Goal: Transaction & Acquisition: Book appointment/travel/reservation

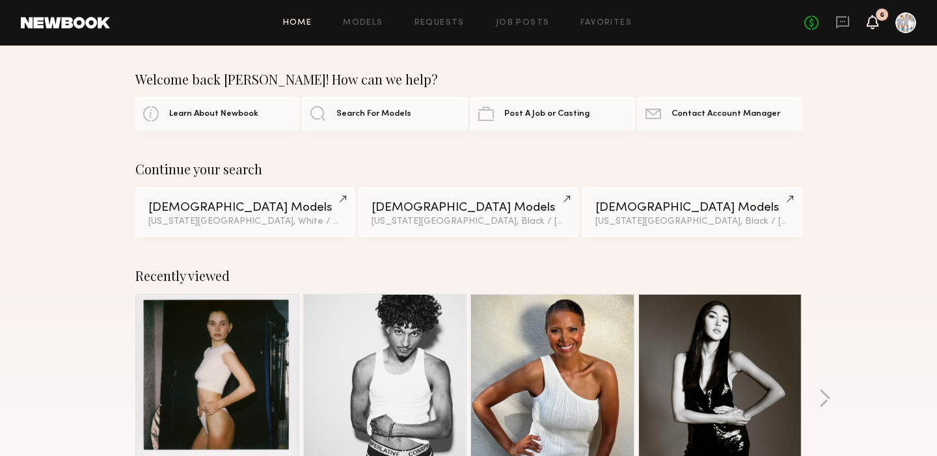
click at [870, 21] on icon at bounding box center [872, 21] width 10 height 9
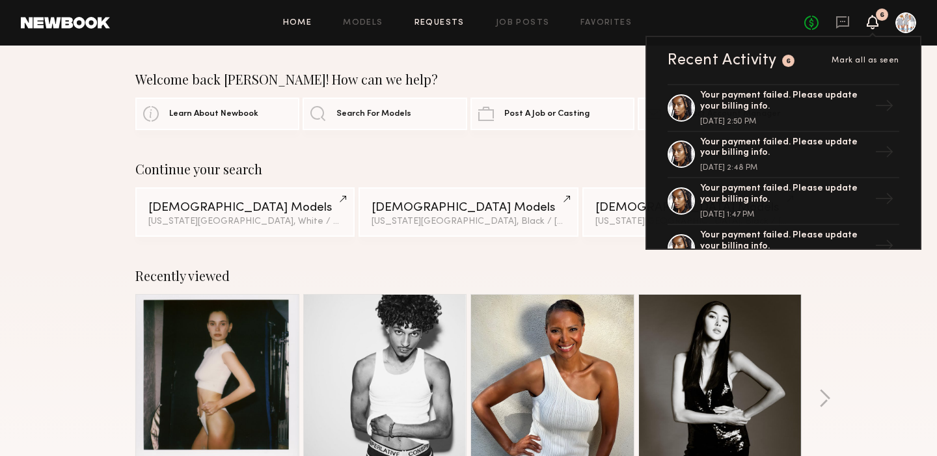
click at [433, 25] on link "Requests" at bounding box center [439, 23] width 50 height 8
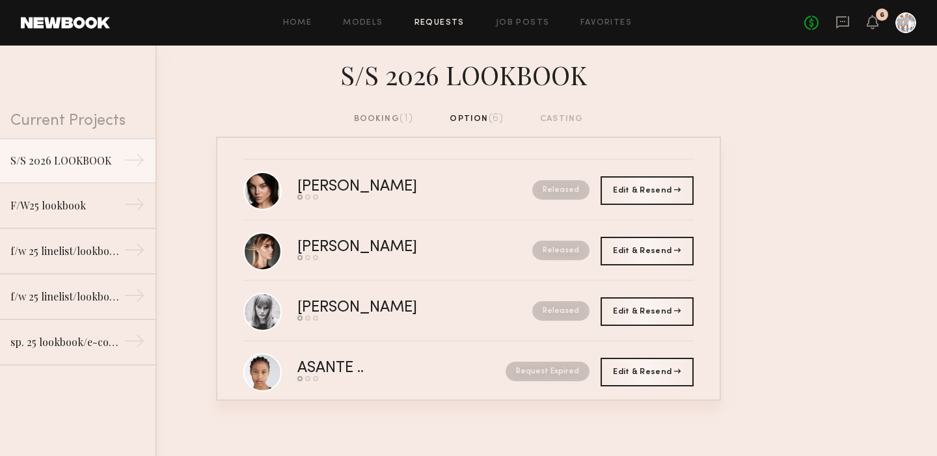
click at [386, 120] on div "booking (1)" at bounding box center [384, 119] width 60 height 14
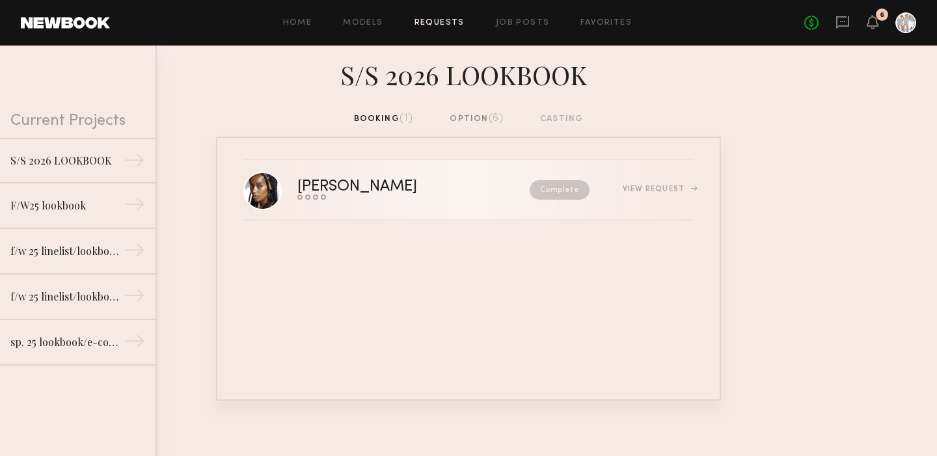
click at [653, 186] on div "View Request" at bounding box center [658, 189] width 71 height 8
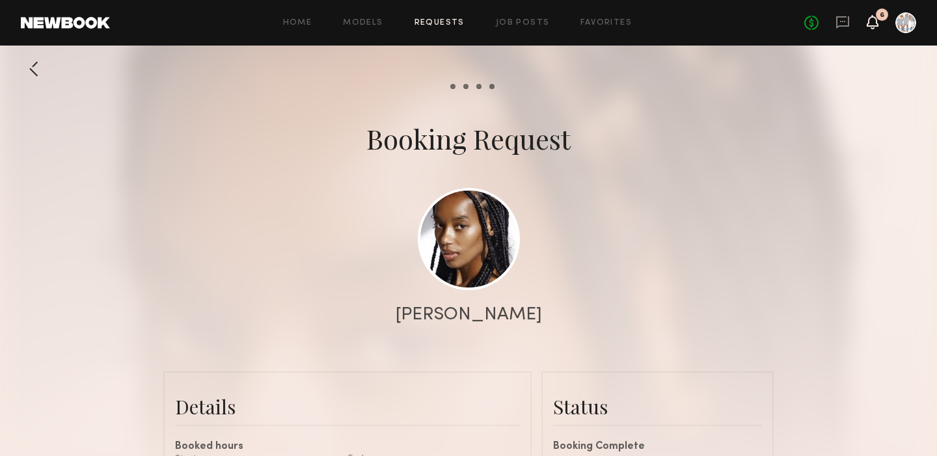
click at [874, 23] on icon at bounding box center [872, 21] width 10 height 9
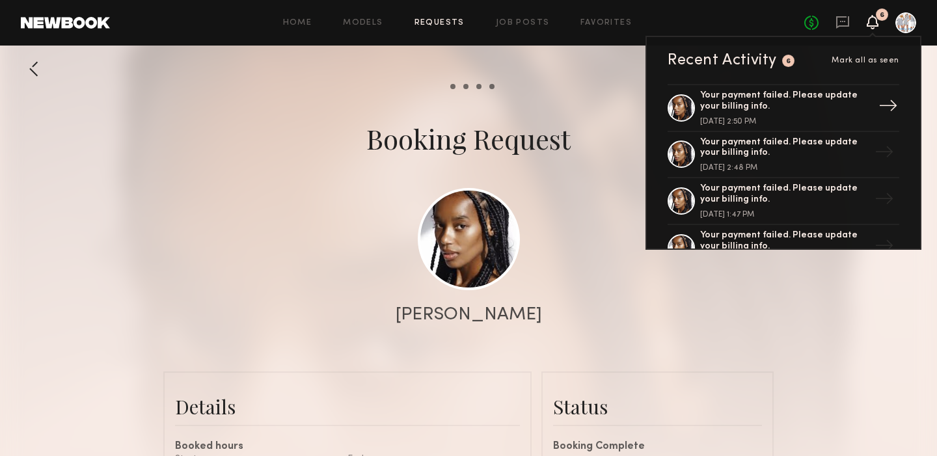
click at [894, 102] on div "→" at bounding box center [888, 108] width 30 height 34
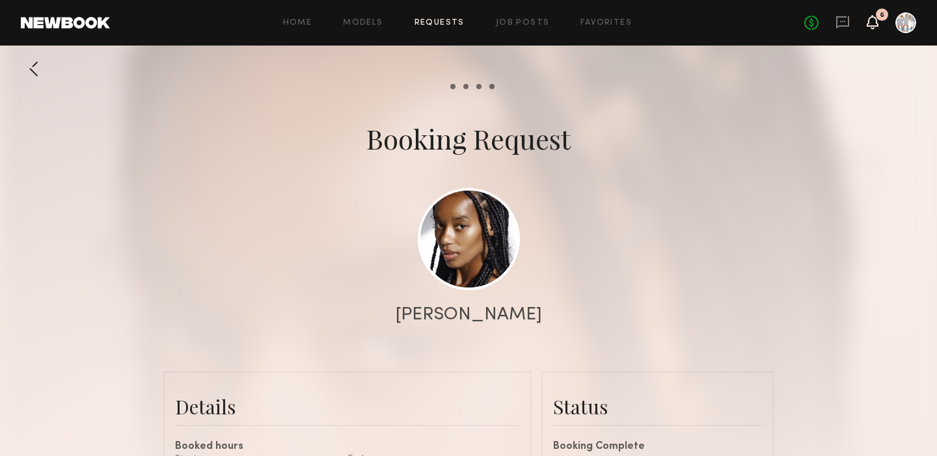
click at [874, 23] on icon at bounding box center [872, 21] width 10 height 9
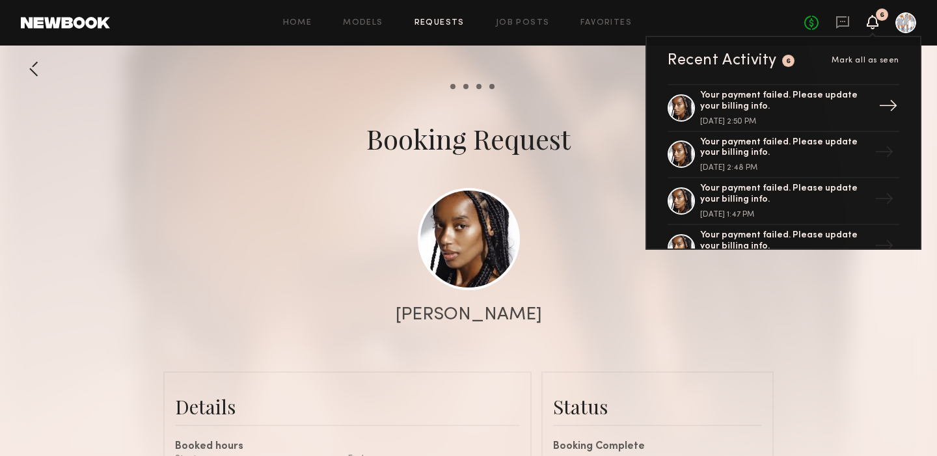
click at [851, 101] on div "Your payment failed. Please update your billing info." at bounding box center [784, 101] width 169 height 22
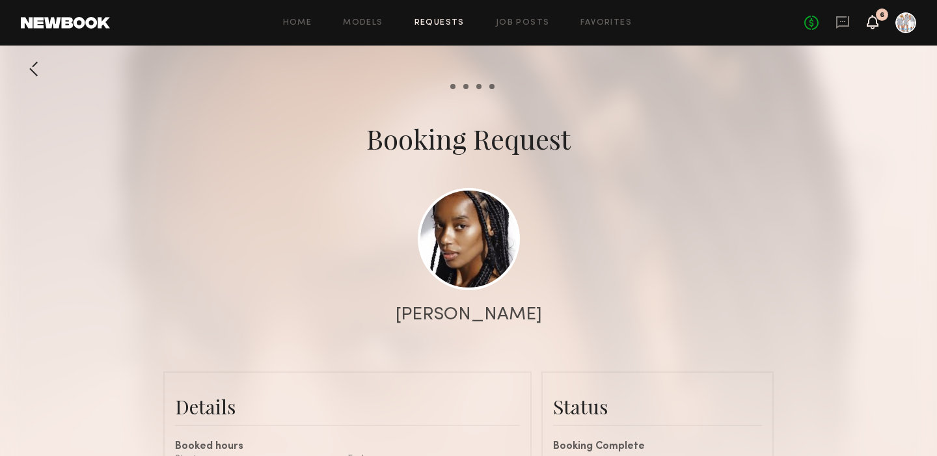
click at [875, 21] on icon at bounding box center [872, 21] width 10 height 9
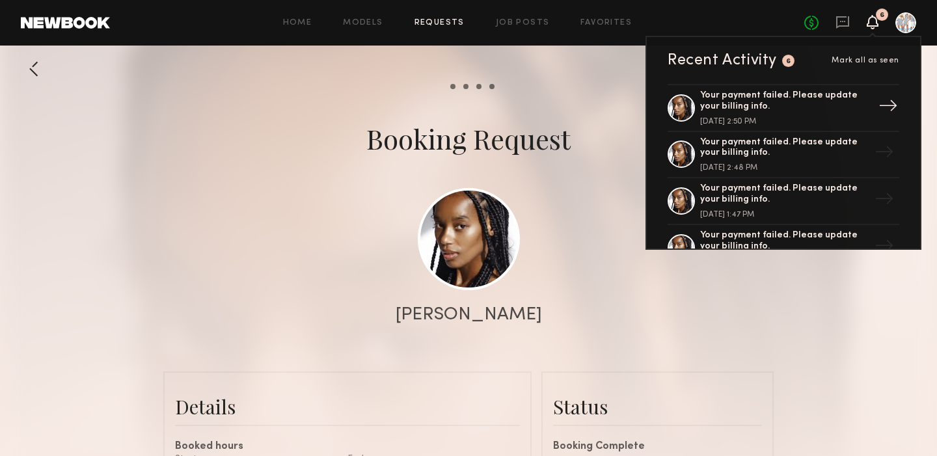
click at [892, 106] on div "→" at bounding box center [888, 108] width 30 height 34
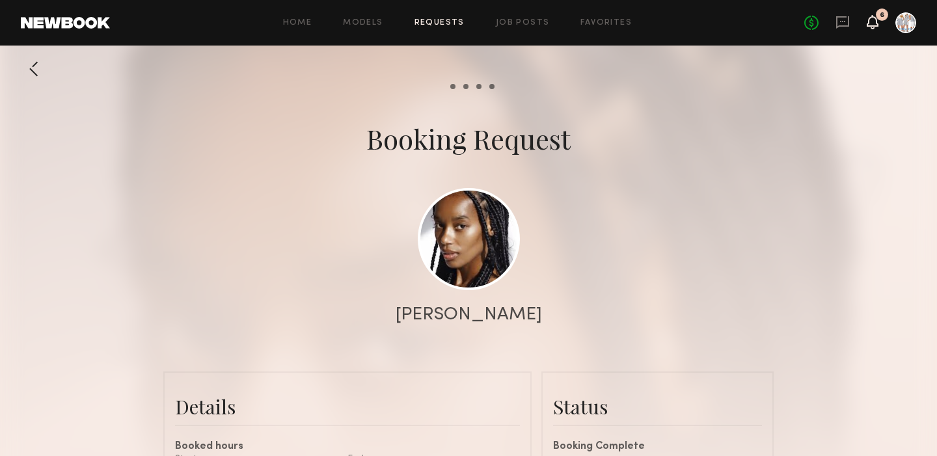
click at [870, 27] on icon at bounding box center [872, 22] width 12 height 14
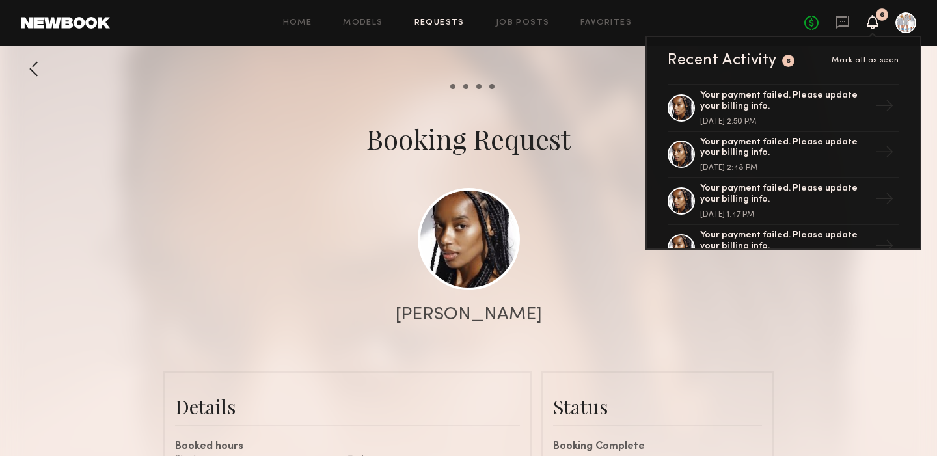
click at [856, 60] on span "Mark all as seen" at bounding box center [865, 61] width 68 height 8
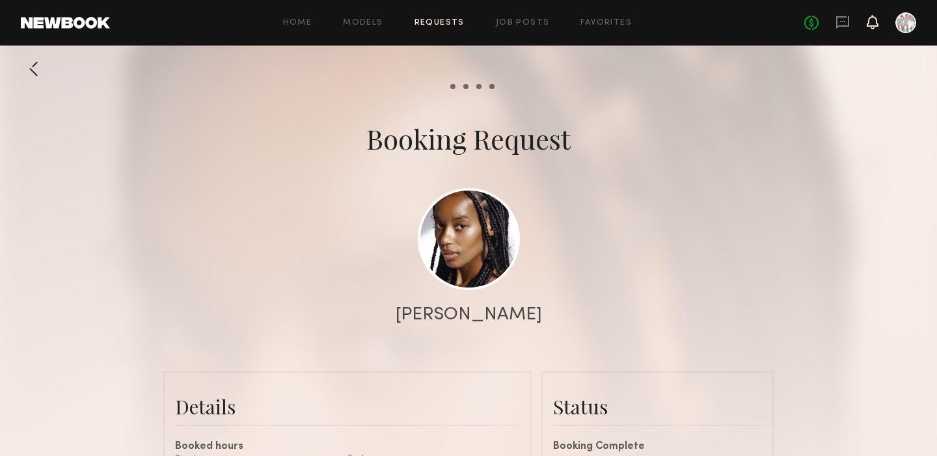
click at [871, 21] on icon at bounding box center [872, 21] width 10 height 9
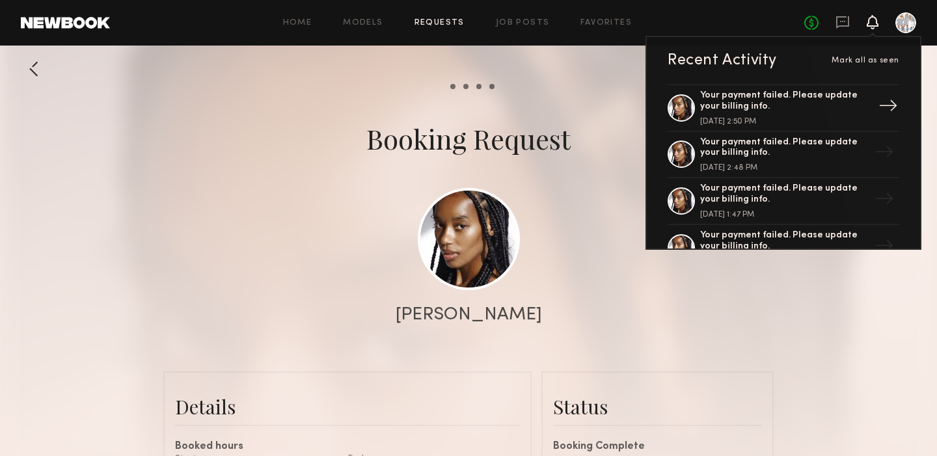
click at [744, 100] on div "Your payment failed. Please update your billing info." at bounding box center [784, 101] width 169 height 22
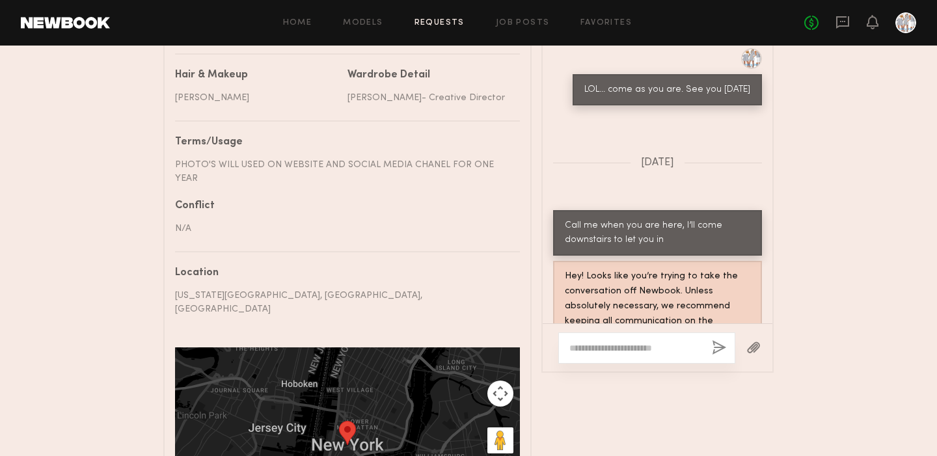
scroll to position [803, 0]
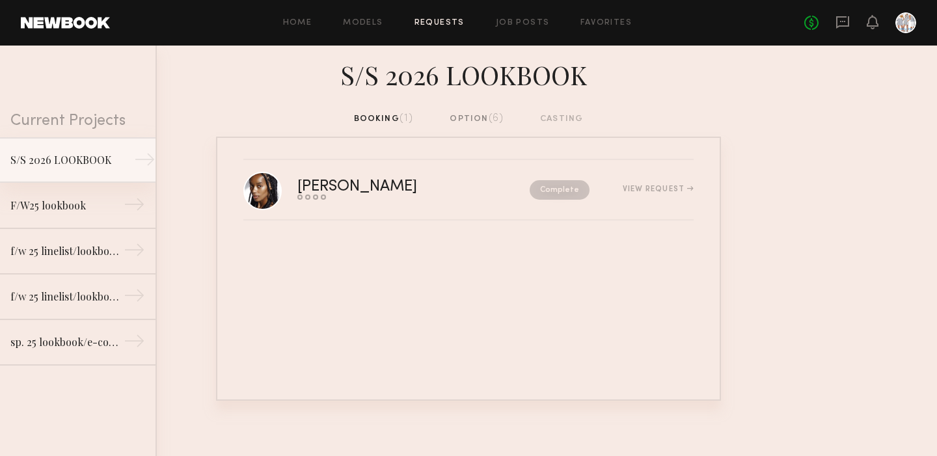
click at [141, 159] on div "→" at bounding box center [144, 162] width 21 height 26
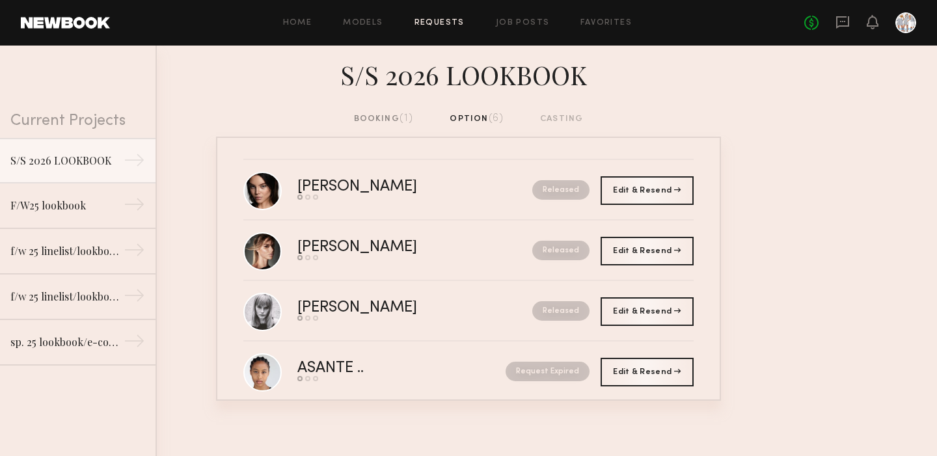
click at [454, 22] on link "Requests" at bounding box center [439, 23] width 50 height 8
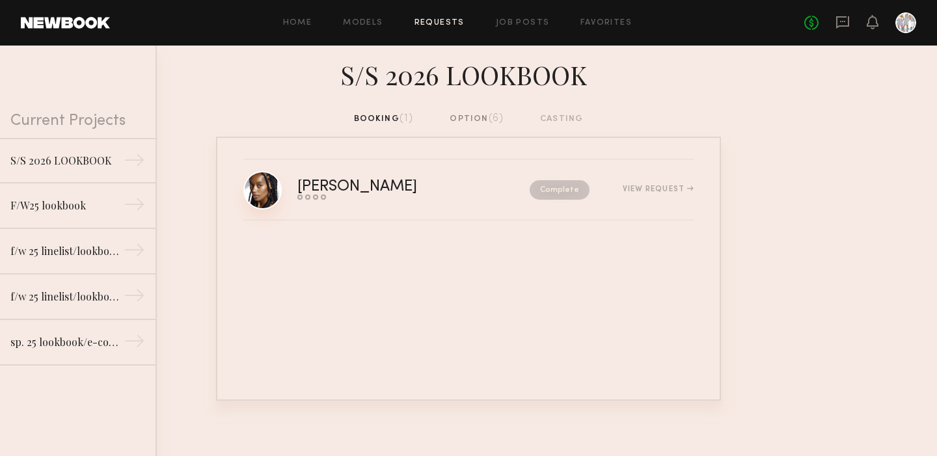
click at [260, 200] on link at bounding box center [262, 190] width 38 height 38
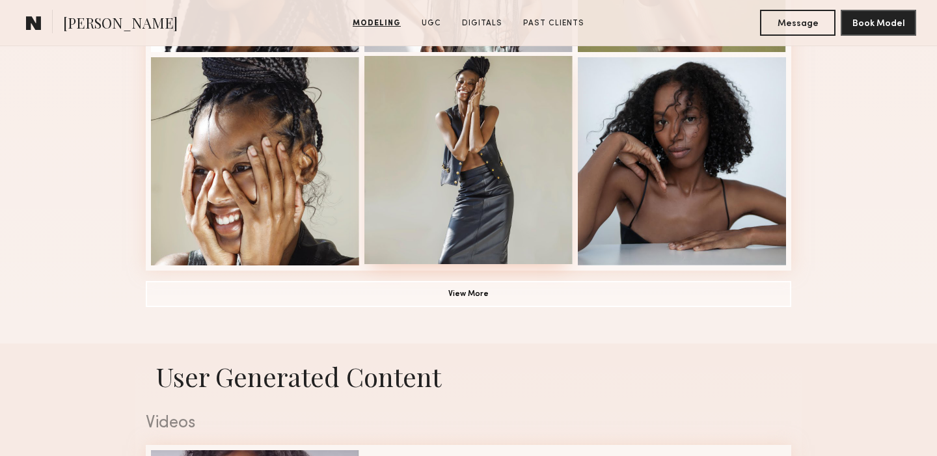
scroll to position [969, 0]
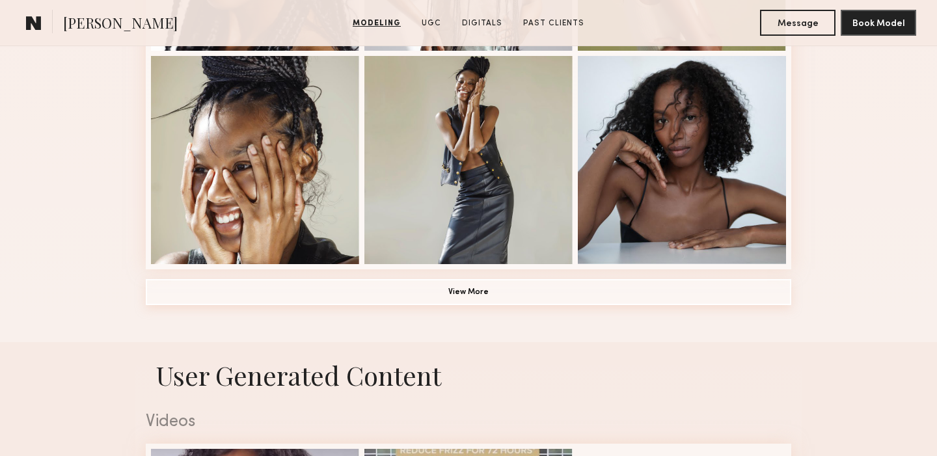
click at [451, 295] on button "View More" at bounding box center [468, 292] width 645 height 26
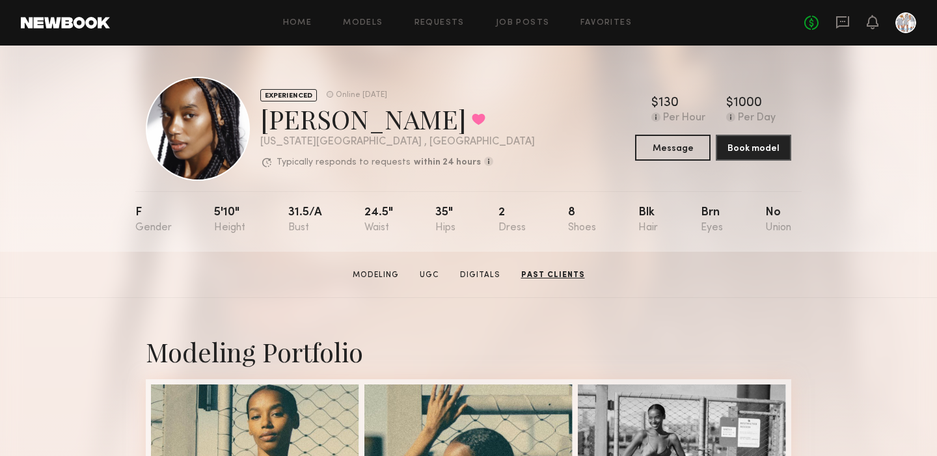
scroll to position [0, 0]
click at [362, 23] on link "Models" at bounding box center [363, 23] width 40 height 8
